Goal: Task Accomplishment & Management: Use online tool/utility

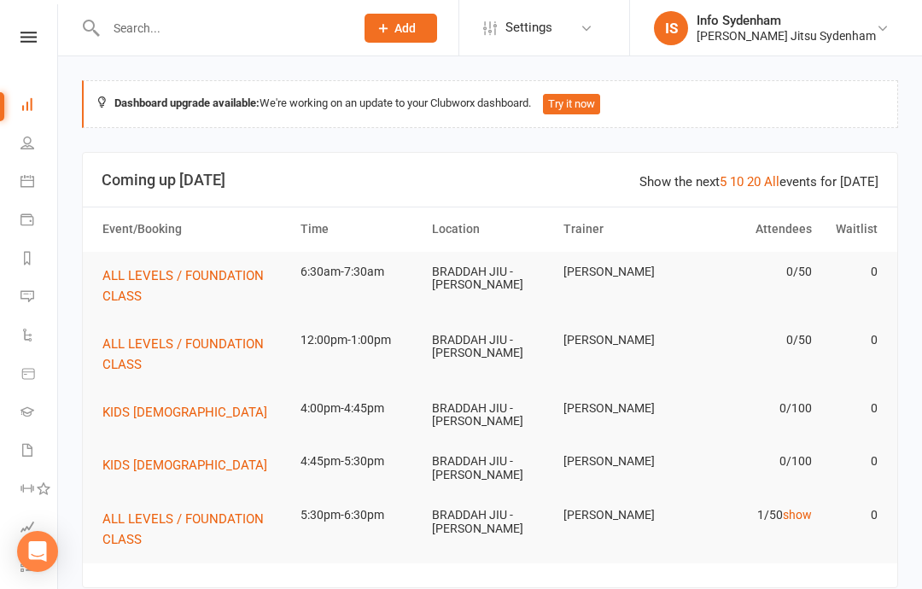
scroll to position [184, 0]
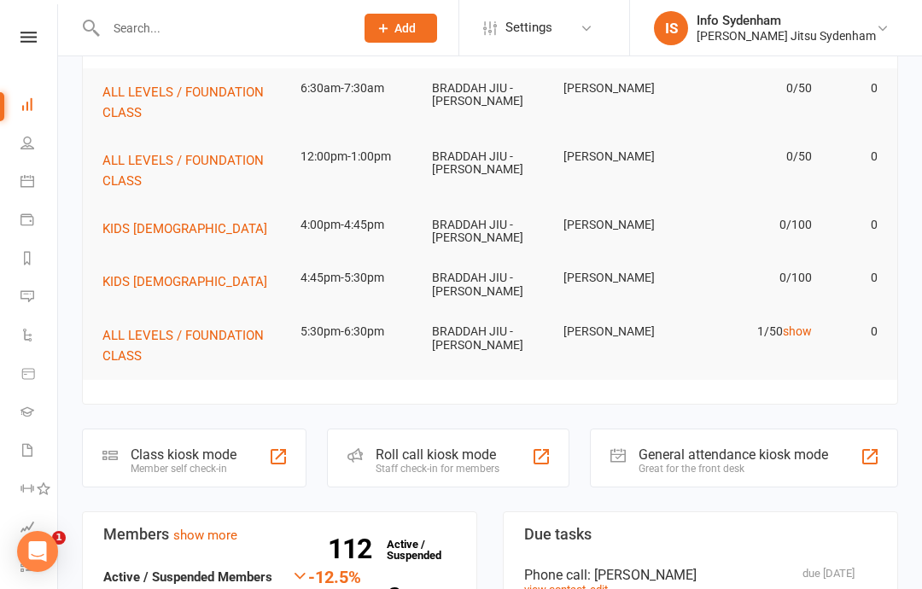
click at [231, 438] on div "Class kiosk mode Member self check-in" at bounding box center [194, 458] width 225 height 59
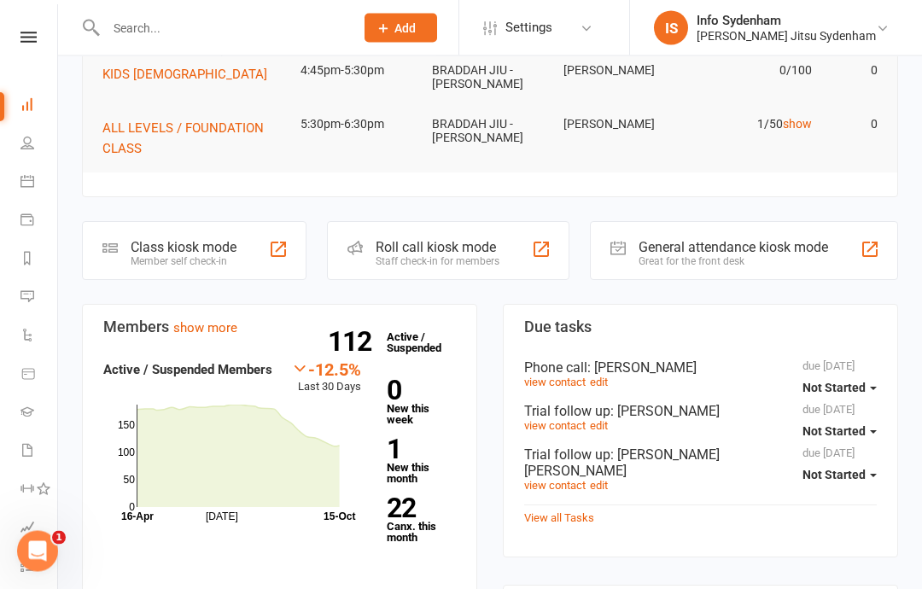
scroll to position [0, 0]
click at [408, 529] on link "22 Canx. this month" at bounding box center [421, 520] width 69 height 48
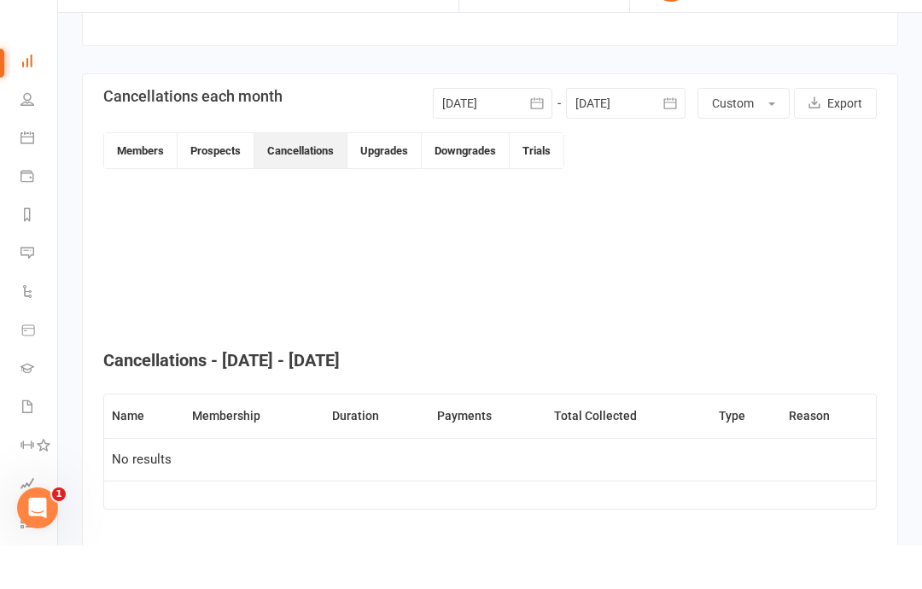
scroll to position [326, 0]
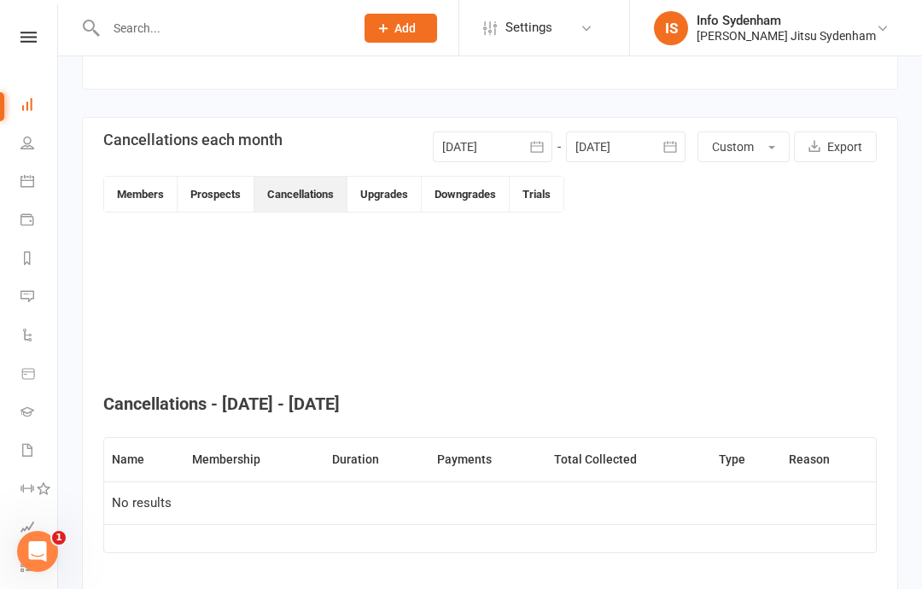
click at [29, 91] on link "Dashboard" at bounding box center [39, 106] width 38 height 38
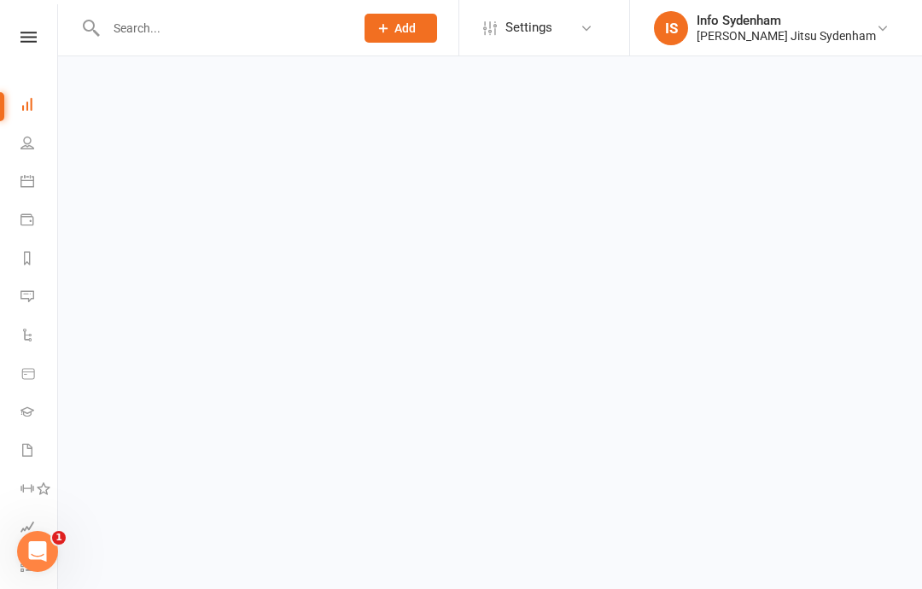
click at [22, 142] on icon at bounding box center [27, 143] width 14 height 14
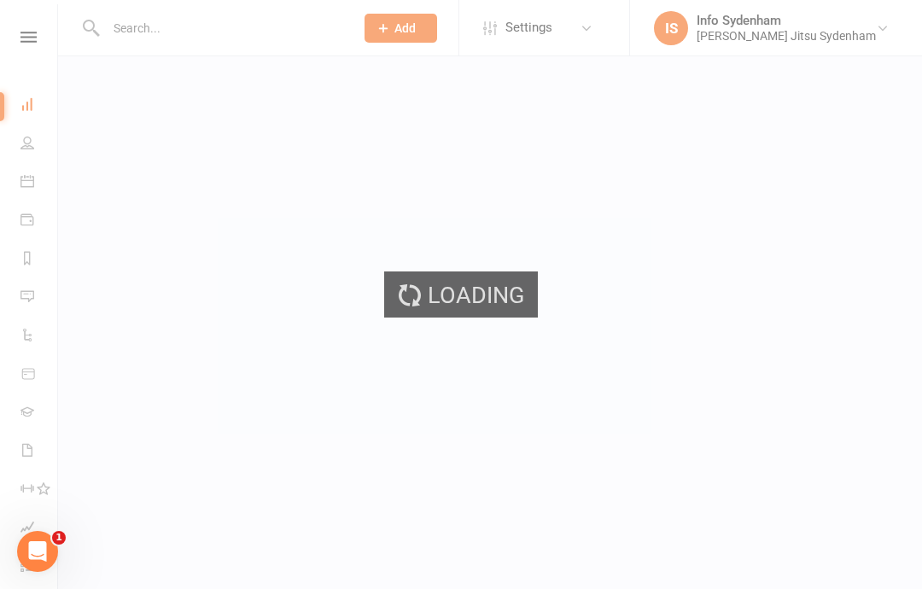
select select "50"
click at [18, 111] on div "Loading" at bounding box center [461, 294] width 922 height 589
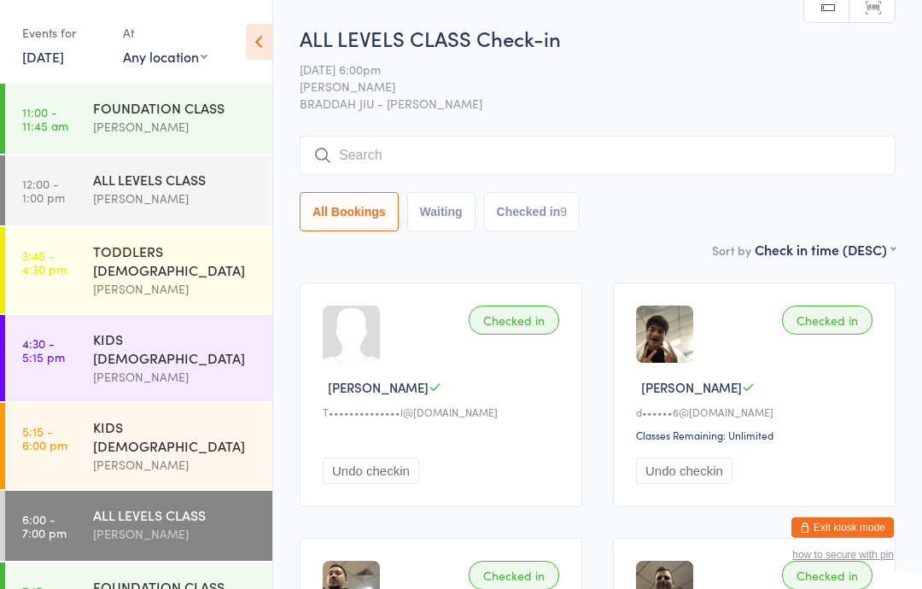
click at [64, 51] on link "[DATE]" at bounding box center [43, 56] width 42 height 19
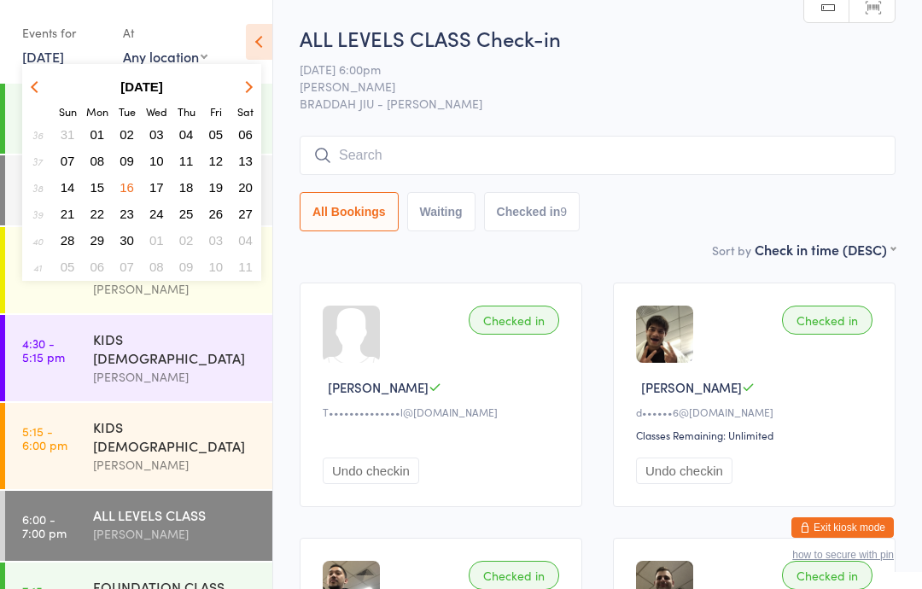
click at [249, 85] on icon "button" at bounding box center [247, 86] width 12 height 12
click at [160, 180] on span "15" at bounding box center [156, 187] width 15 height 15
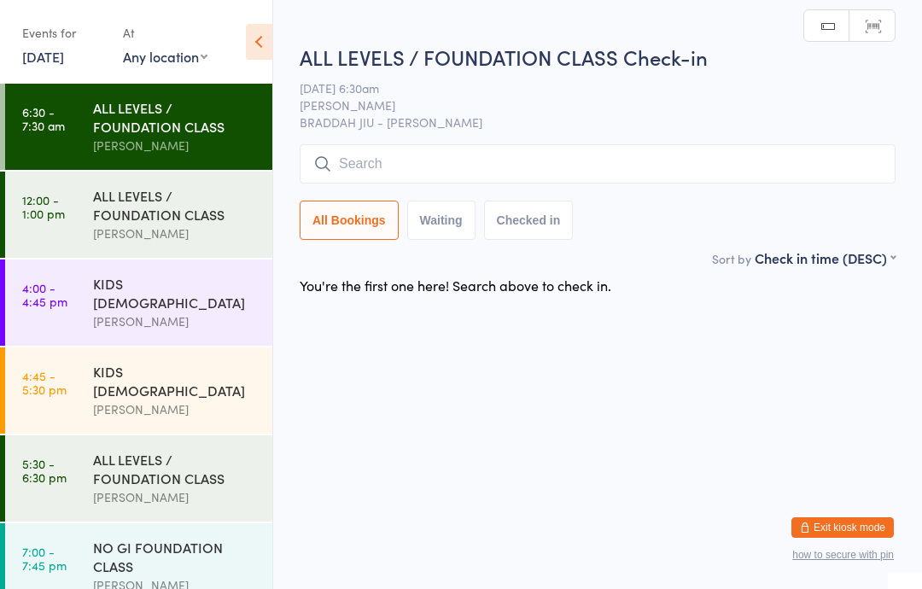
click at [459, 148] on input "search" at bounding box center [598, 163] width 596 height 39
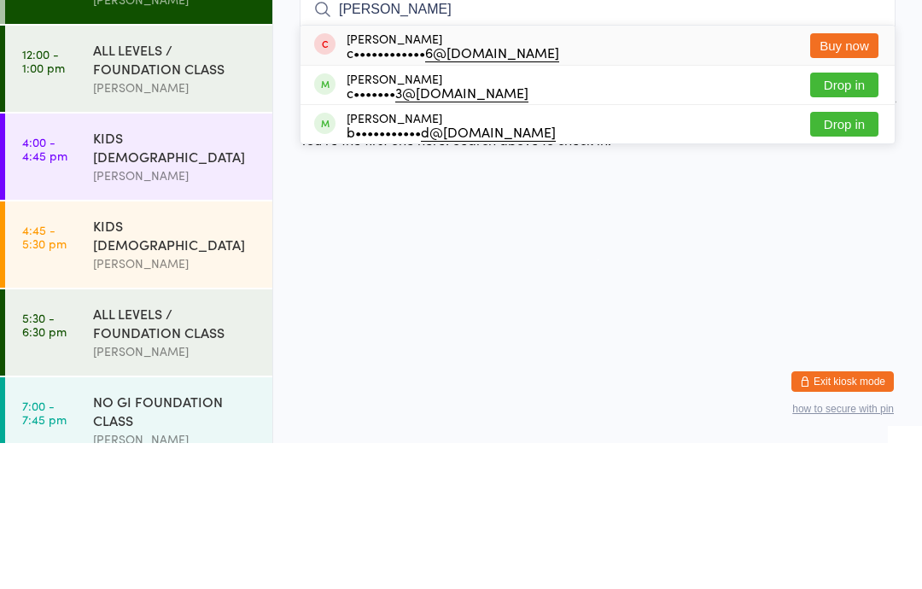
type input "[PERSON_NAME]"
click at [863, 219] on button "Drop in" at bounding box center [844, 231] width 68 height 25
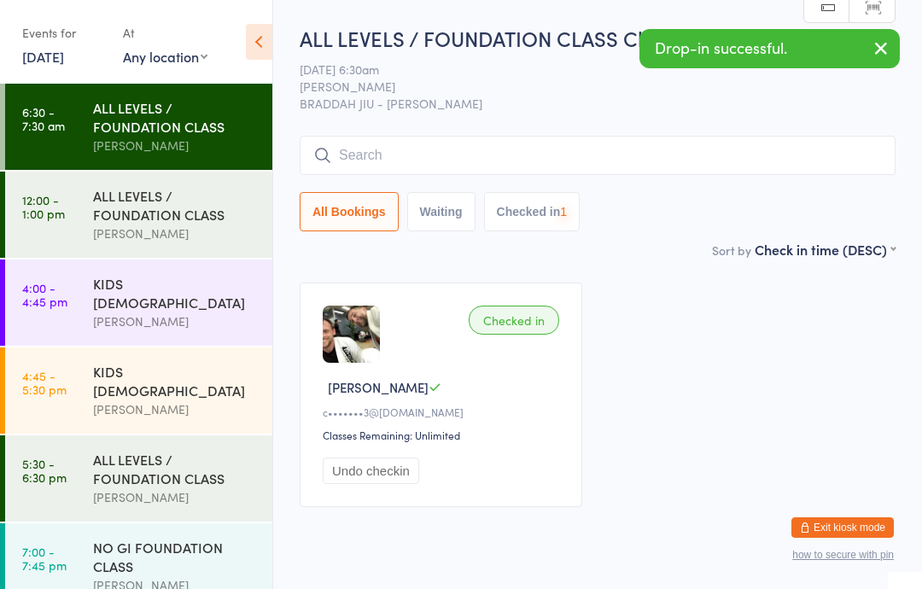
click at [459, 144] on input "search" at bounding box center [598, 155] width 596 height 39
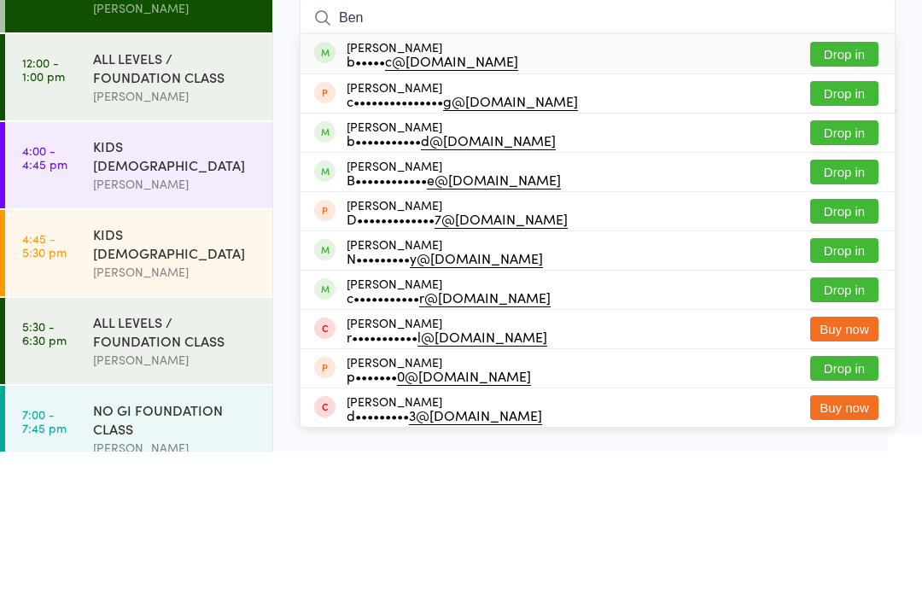
type input "Ben"
click at [862, 179] on button "Drop in" at bounding box center [844, 191] width 68 height 25
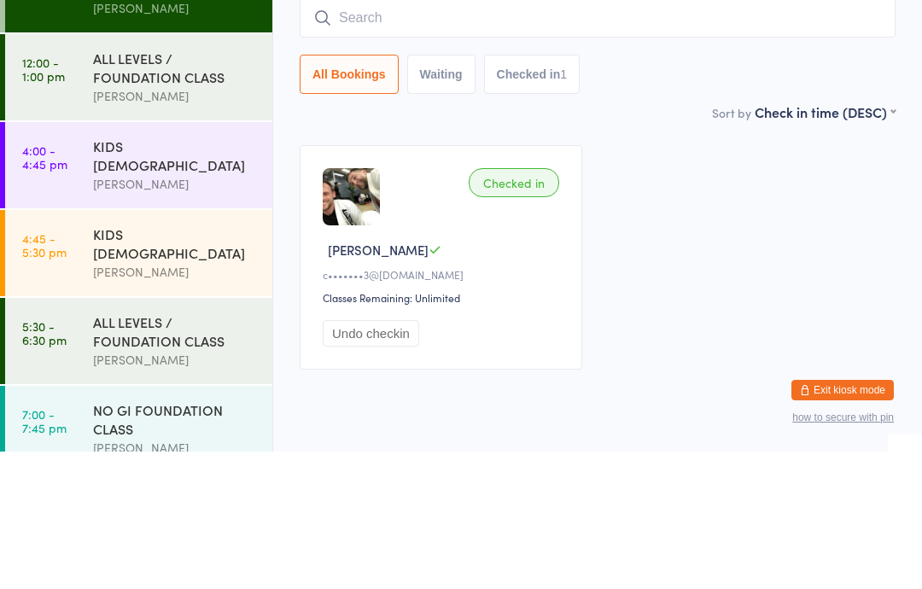
scroll to position [56, 0]
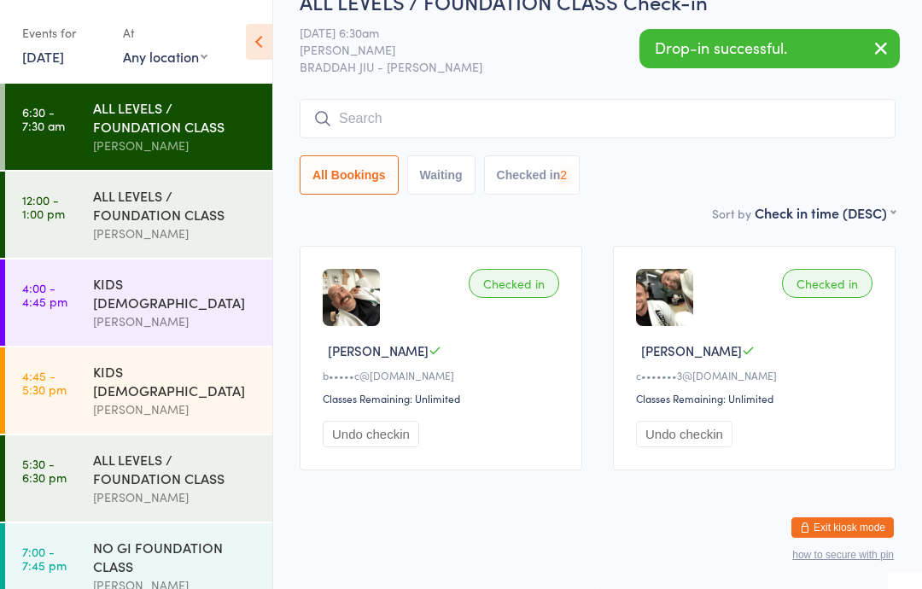
click at [566, 99] on input "search" at bounding box center [598, 118] width 596 height 39
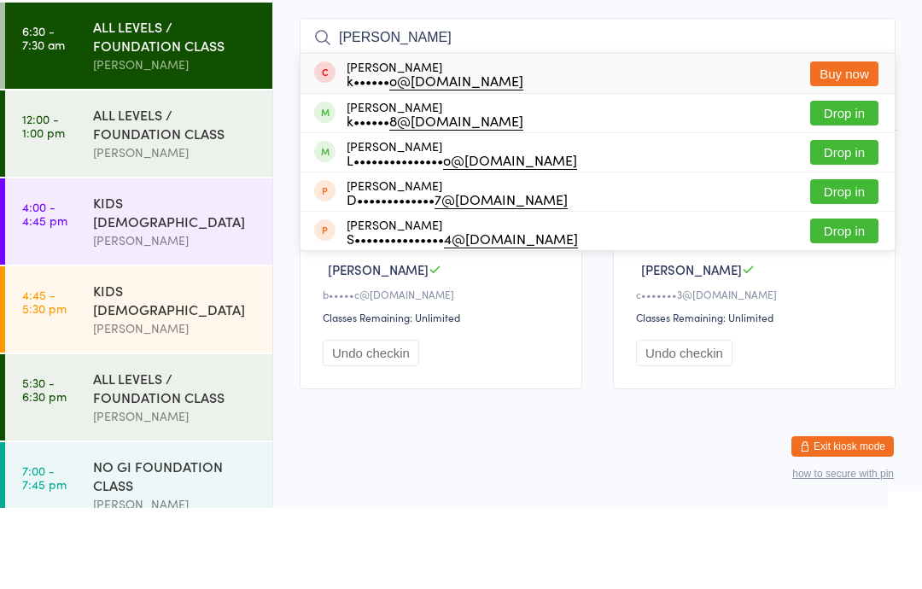
type input "[PERSON_NAME]"
click at [847, 182] on button "Drop in" at bounding box center [844, 194] width 68 height 25
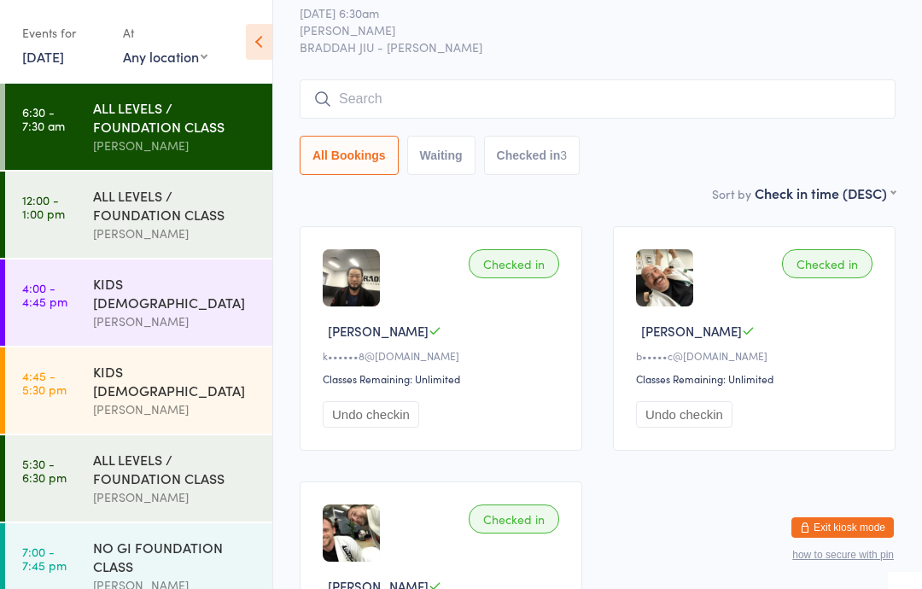
click at [630, 105] on input "search" at bounding box center [598, 98] width 596 height 39
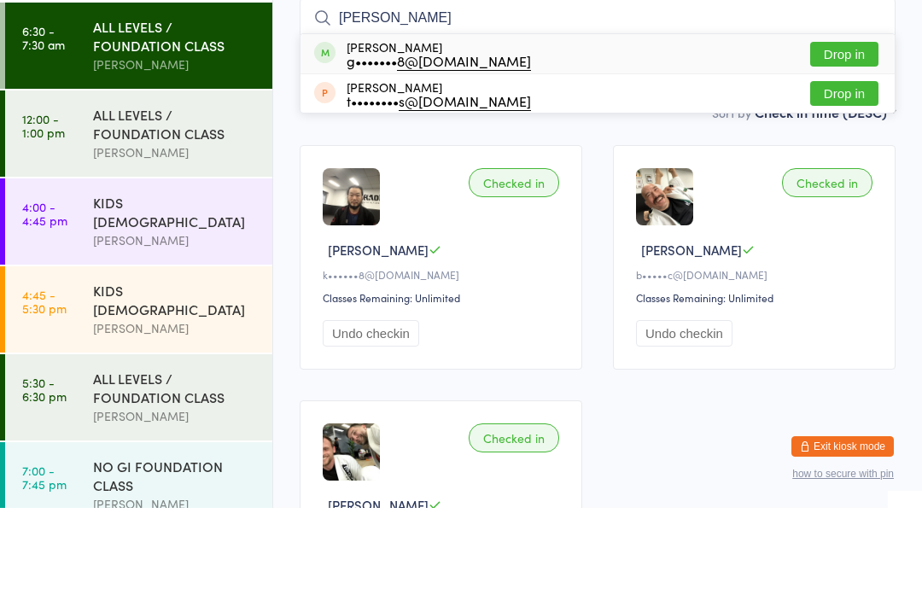
type input "[PERSON_NAME]"
click at [858, 123] on button "Drop in" at bounding box center [844, 135] width 68 height 25
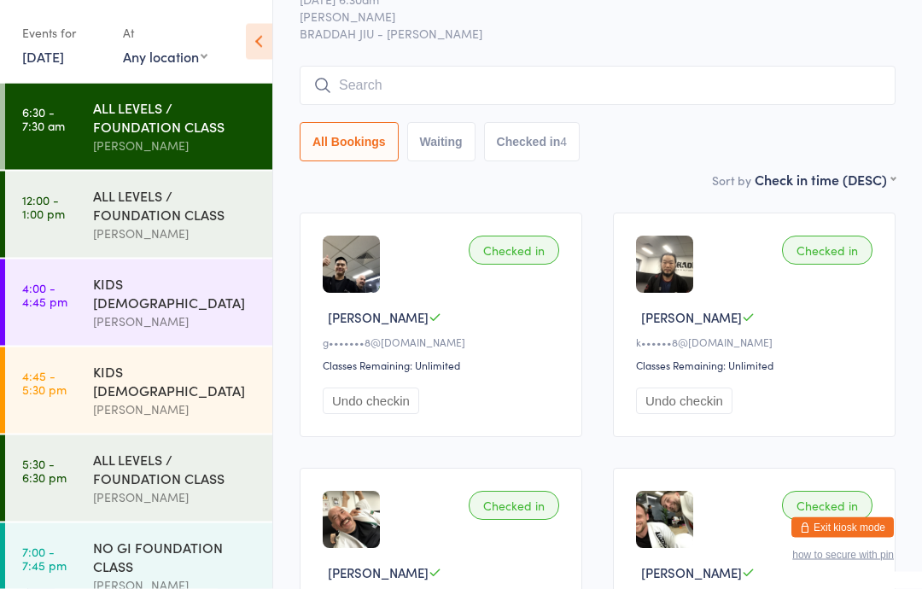
scroll to position [47, 0]
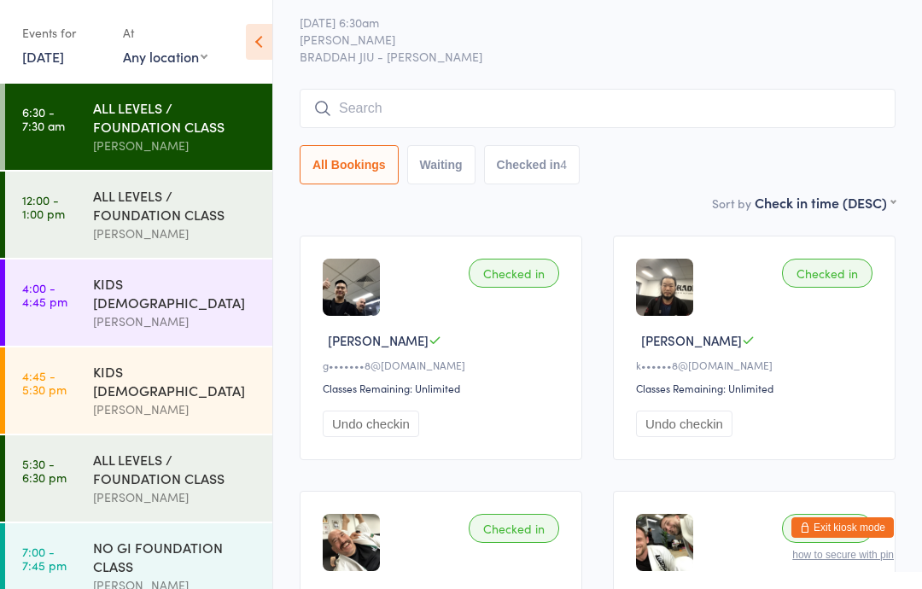
click at [367, 109] on input "search" at bounding box center [598, 108] width 596 height 39
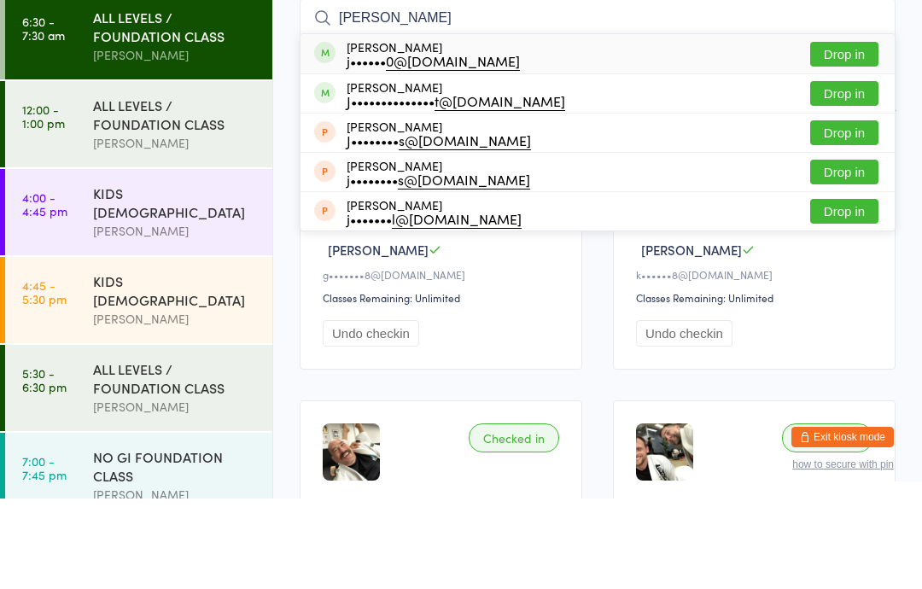
type input "[PERSON_NAME]"
click at [845, 172] on button "Drop in" at bounding box center [844, 184] width 68 height 25
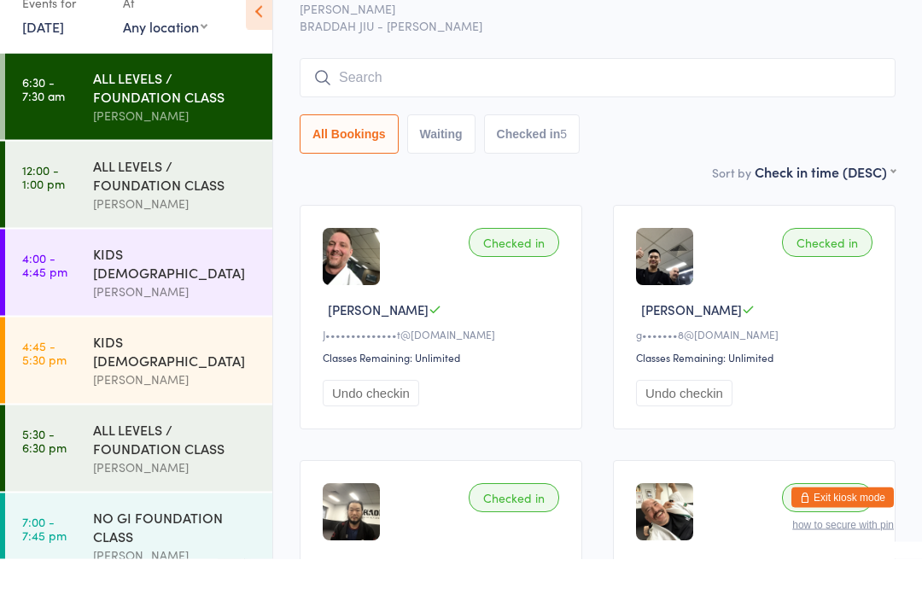
scroll to position [0, 0]
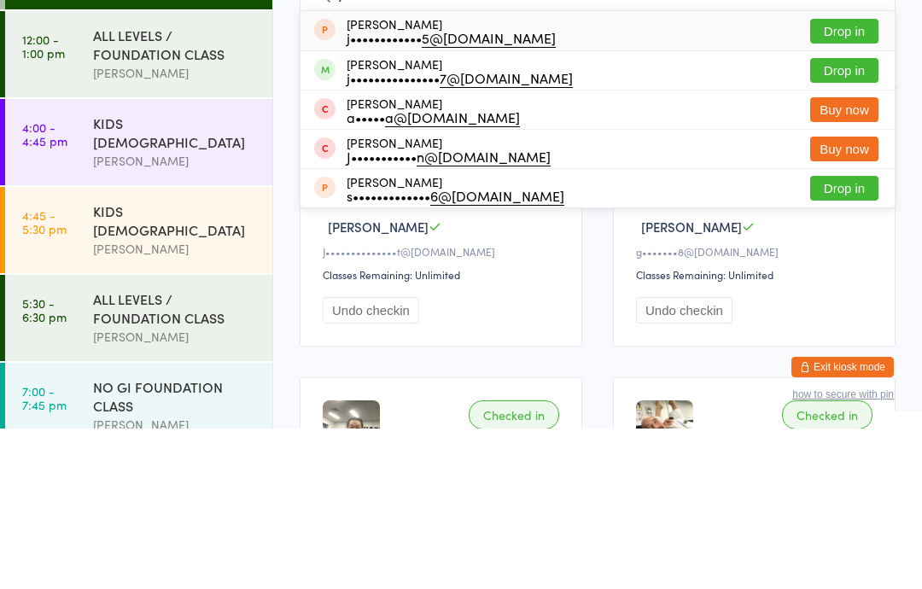
type input "jack"
click at [839, 219] on button "Drop in" at bounding box center [844, 231] width 68 height 25
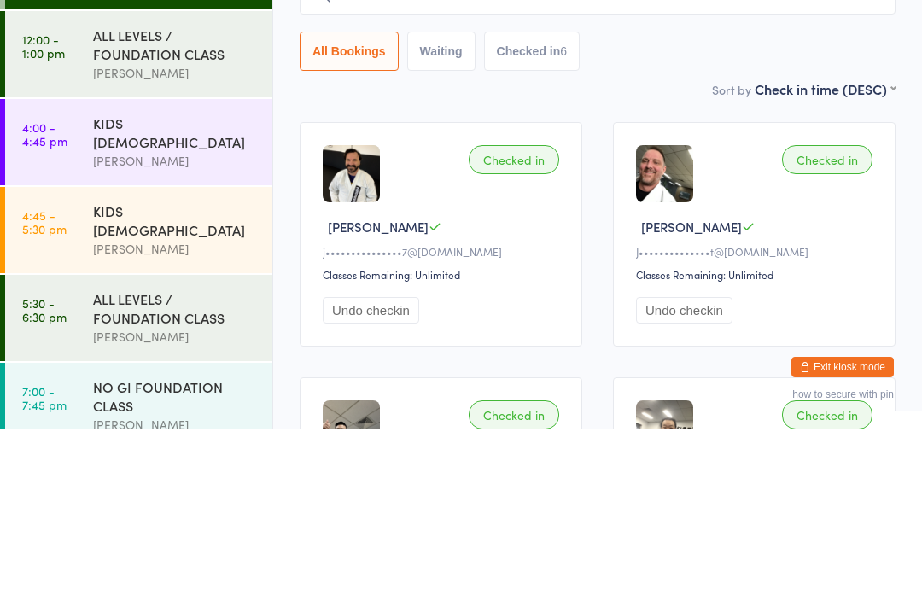
scroll to position [161, 0]
